Goal: Find specific page/section: Find specific page/section

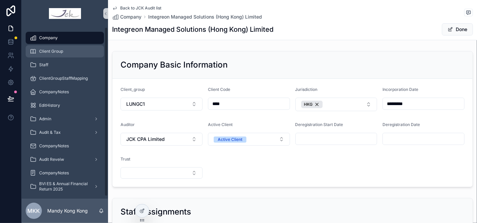
scroll to position [135, 0]
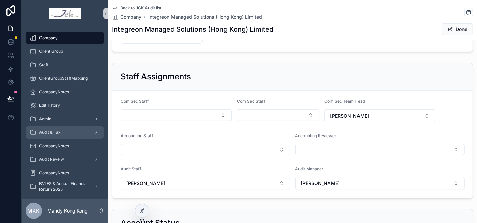
click at [71, 131] on div "Audit & Tax" at bounding box center [65, 132] width 70 height 11
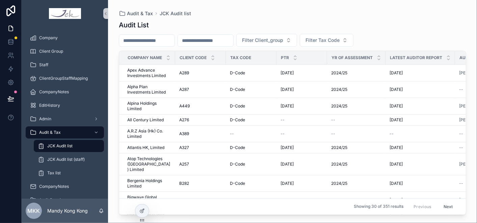
click at [145, 38] on input "scrollable content" at bounding box center [146, 40] width 55 height 9
click at [59, 31] on div "Company Client Group Staff ClientGroupStaffMapping CompanyNotes EditHistory Adm…" at bounding box center [65, 134] width 86 height 215
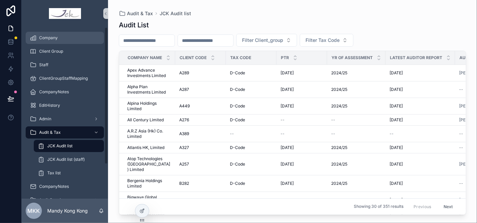
click at [70, 38] on div "Company" at bounding box center [65, 37] width 70 height 11
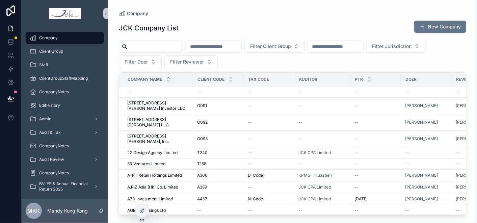
click at [164, 43] on input "scrollable content" at bounding box center [154, 46] width 55 height 9
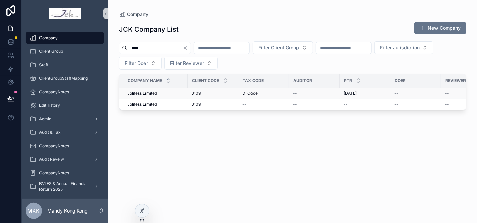
type input "****"
click at [154, 92] on span "Jolifess Limited" at bounding box center [142, 93] width 30 height 5
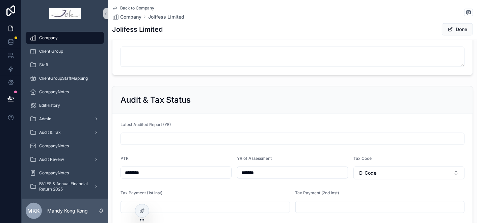
scroll to position [488, 0]
